Goal: Find specific page/section: Find specific page/section

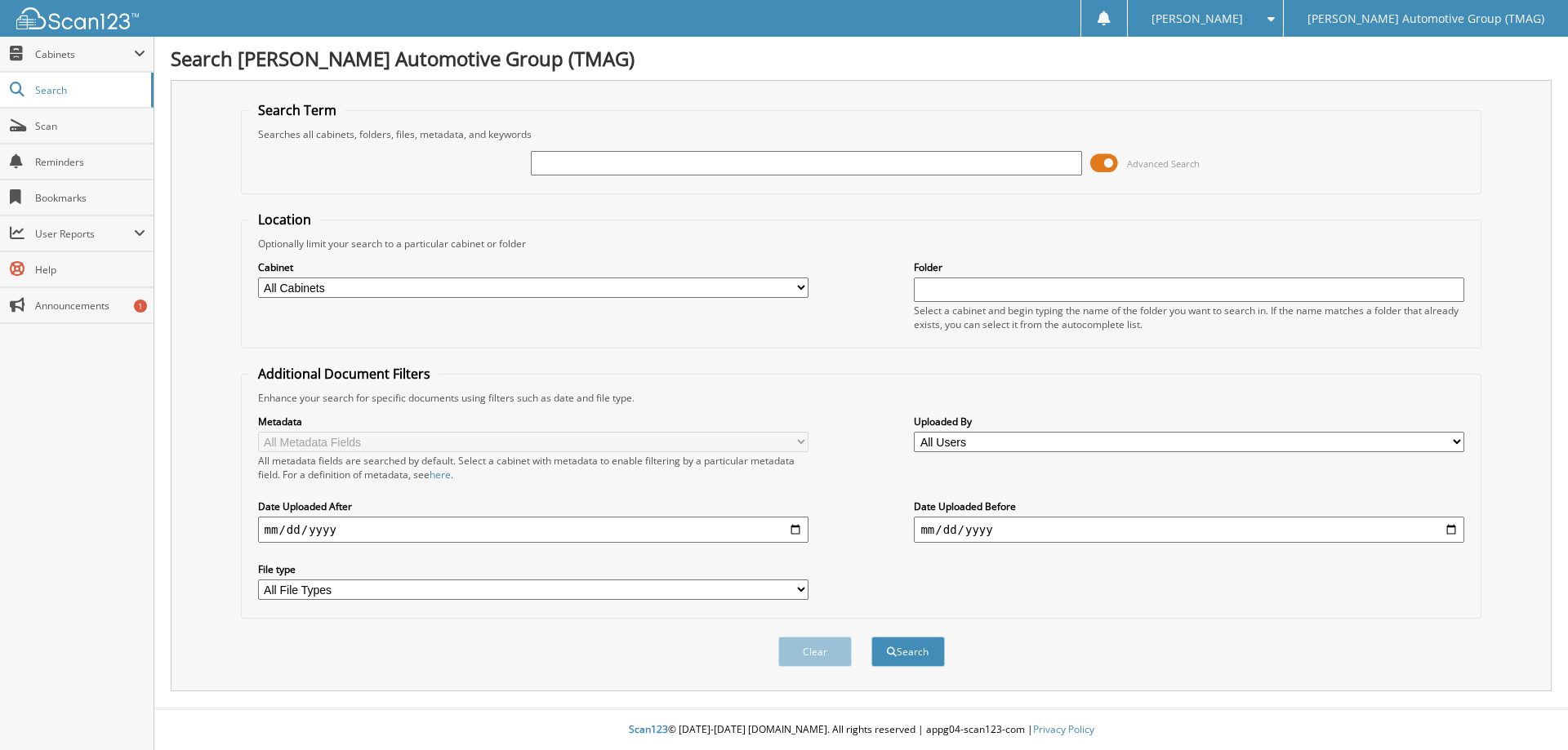
click at [597, 163] on input "text" at bounding box center [805, 163] width 551 height 24
type input "227385"
click at [872, 636] on button "Search" at bounding box center [908, 651] width 73 height 30
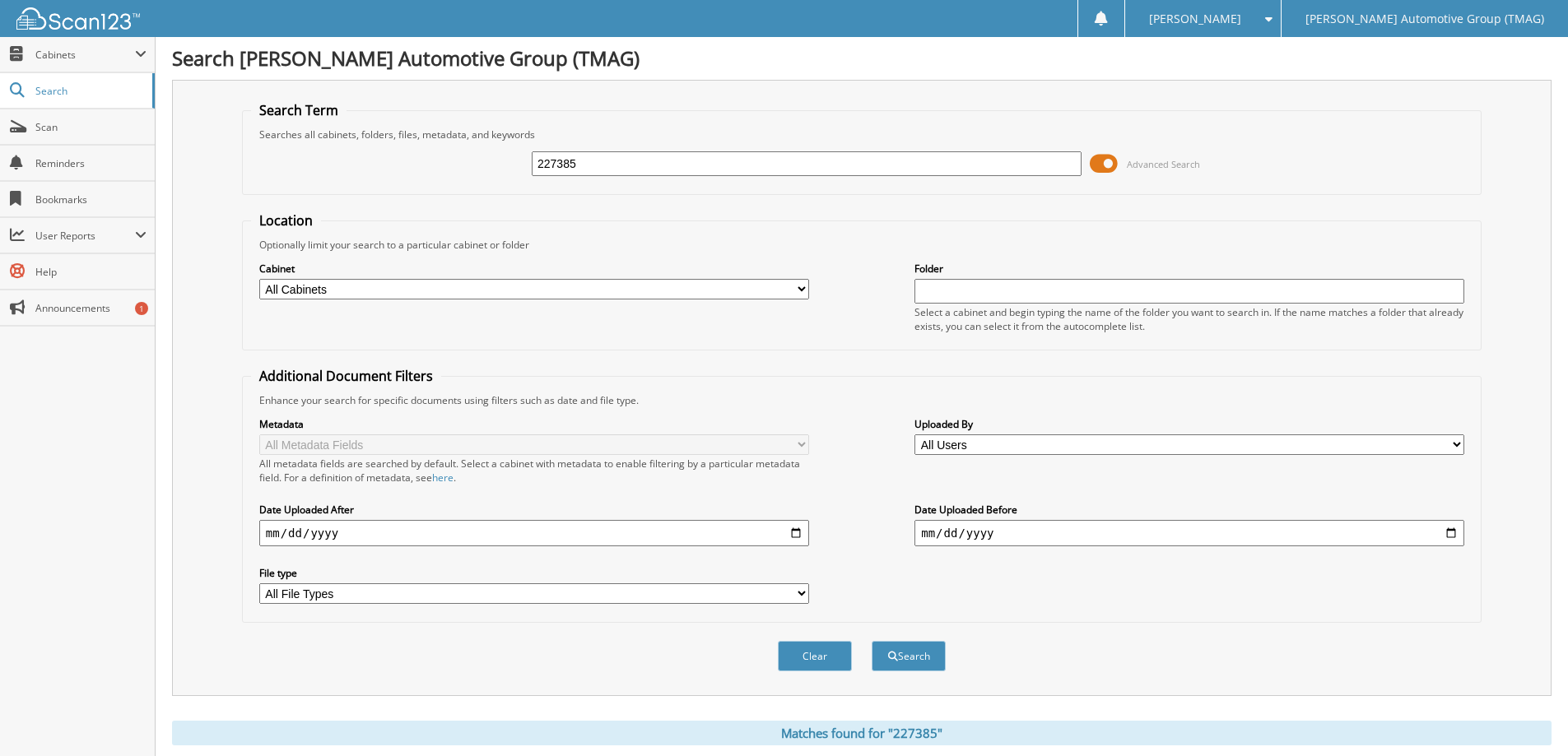
scroll to position [164, 0]
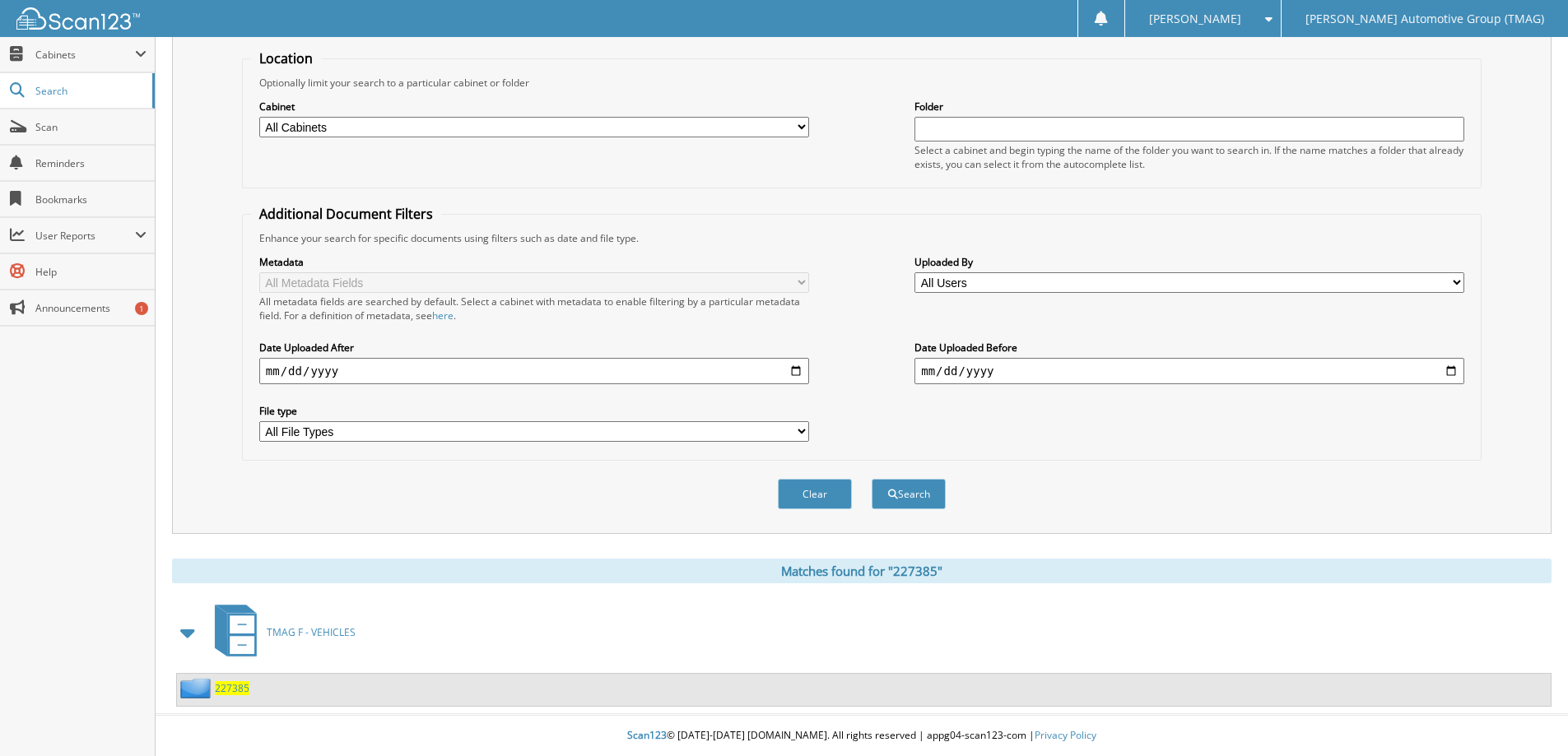
click at [212, 690] on img at bounding box center [197, 688] width 35 height 20
click at [228, 682] on span "227385" at bounding box center [232, 688] width 35 height 14
